Goal: Find contact information

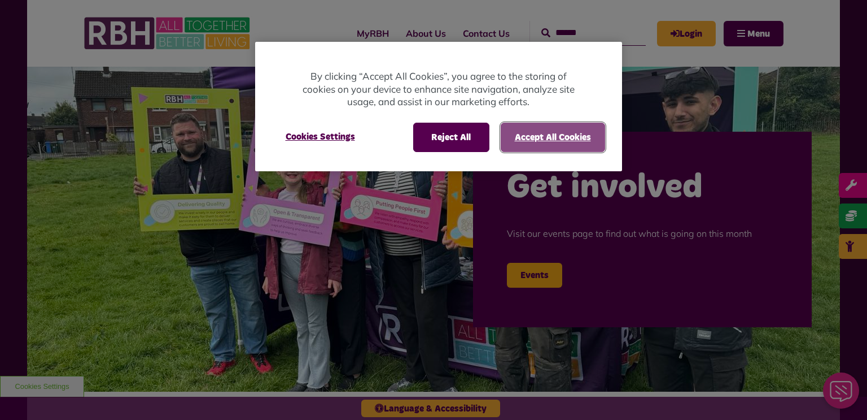
click at [529, 142] on button "Accept All Cookies" at bounding box center [553, 137] width 104 height 29
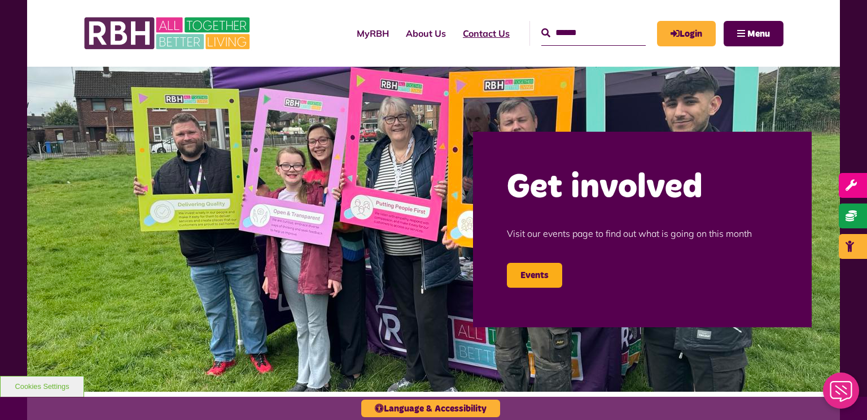
click at [455, 30] on link "Contact Us" at bounding box center [487, 33] width 64 height 30
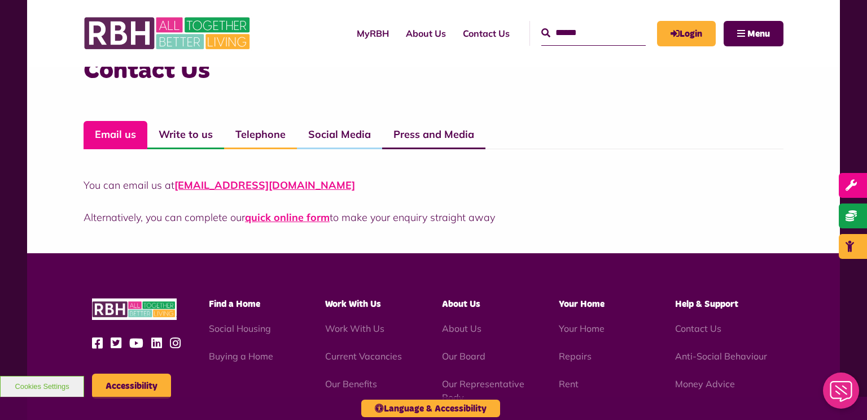
scroll to position [813, 0]
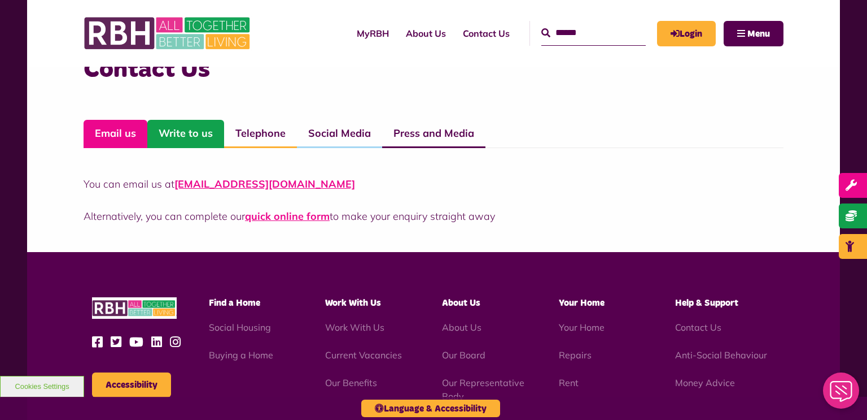
click at [186, 133] on link "Write to us" at bounding box center [185, 134] width 77 height 28
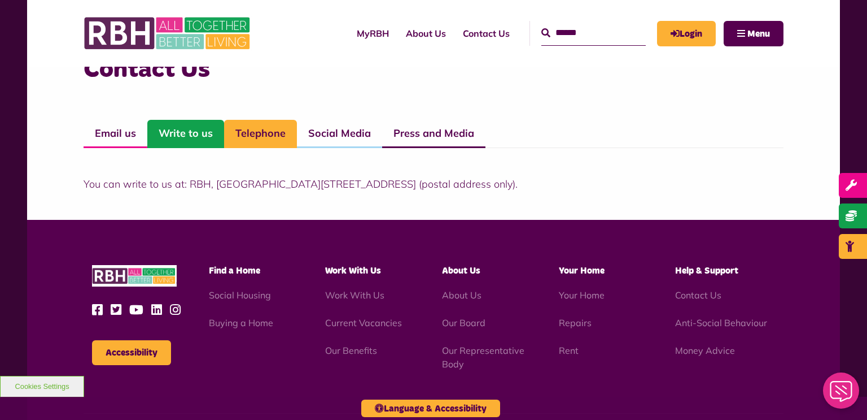
click at [255, 140] on link "Telephone" at bounding box center [260, 134] width 73 height 28
